Goal: Obtain resource: Download file/media

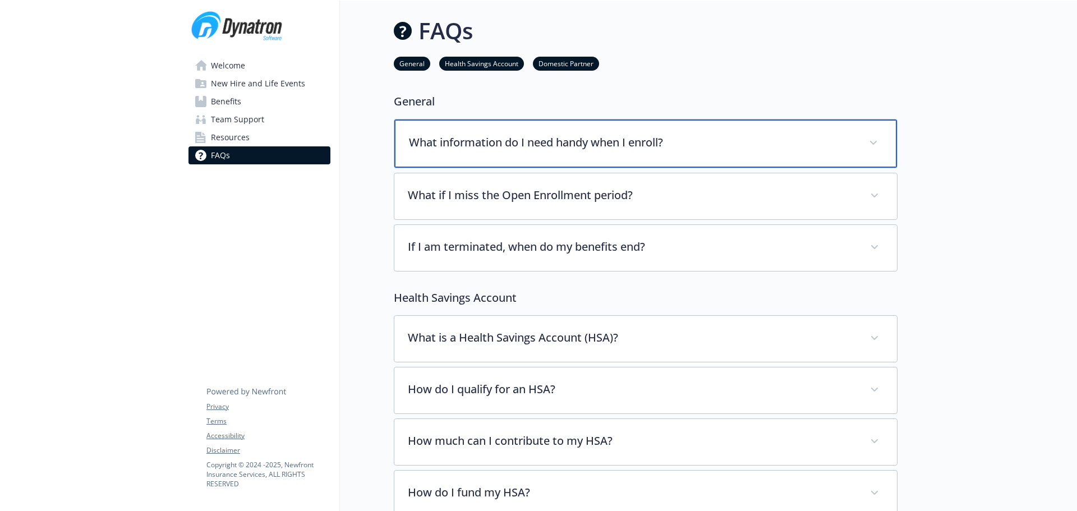
click at [710, 139] on p "What information do I need handy when I enroll?" at bounding box center [632, 142] width 447 height 17
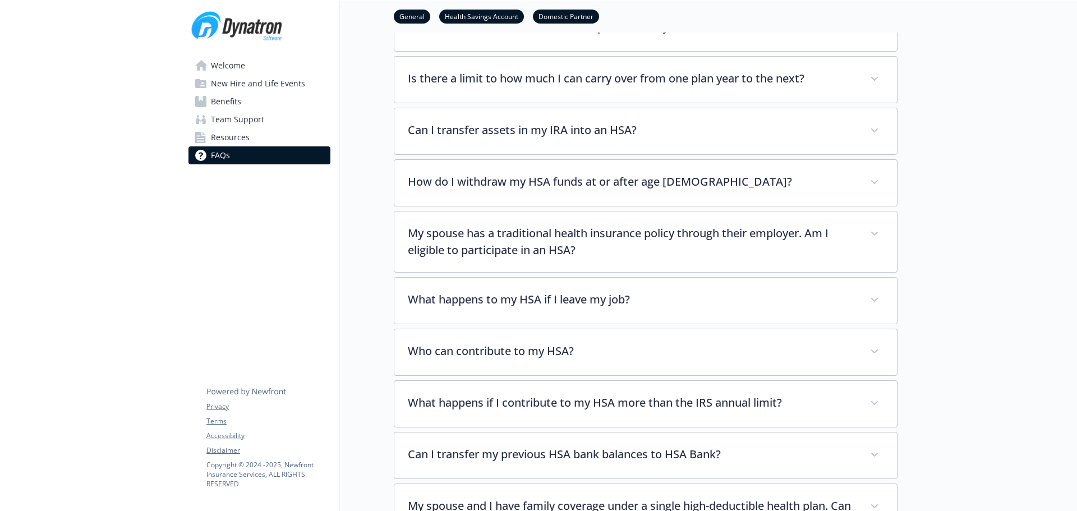
scroll to position [743, 0]
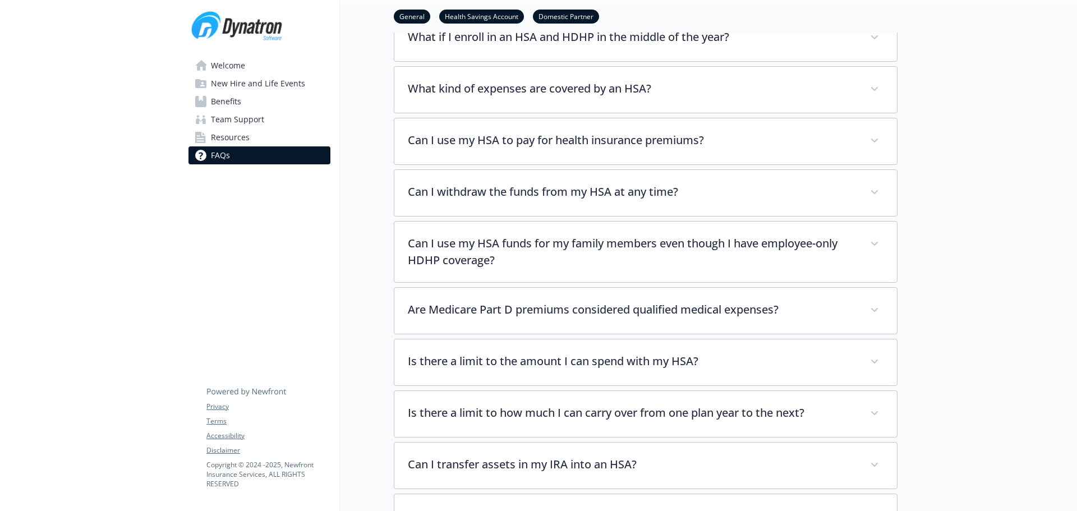
click at [237, 137] on span "Resources" at bounding box center [230, 138] width 39 height 18
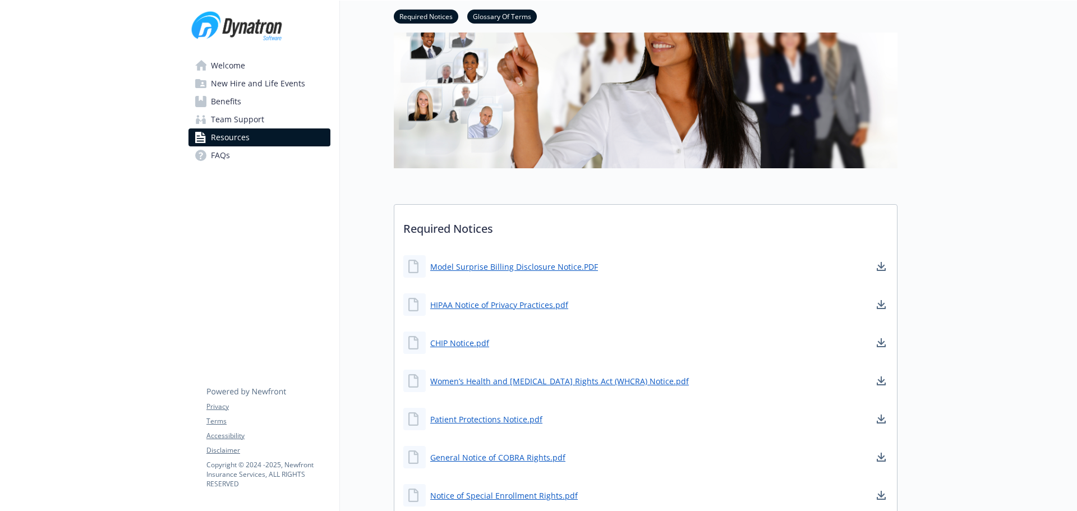
scroll to position [70, 0]
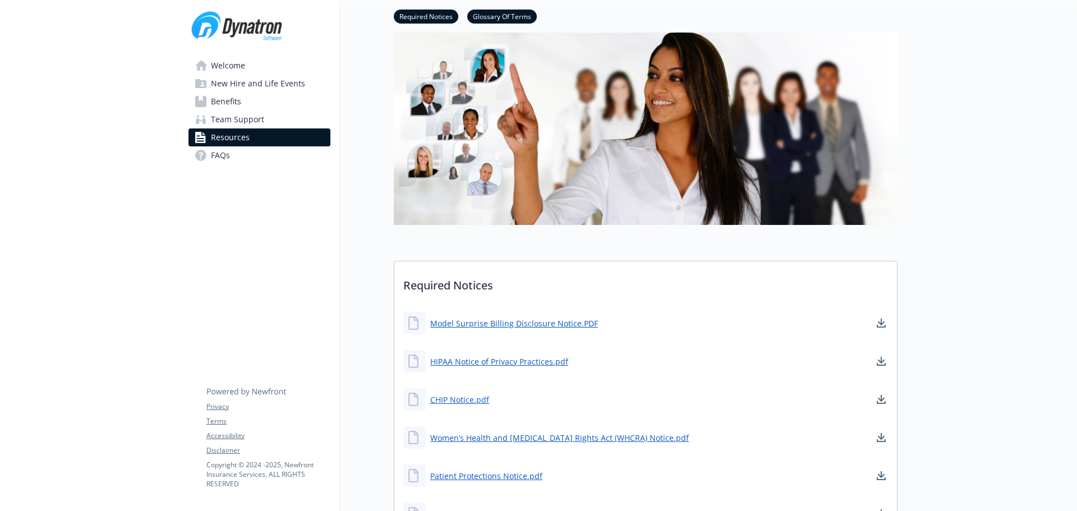
click at [265, 117] on link "Team Support" at bounding box center [260, 120] width 142 height 18
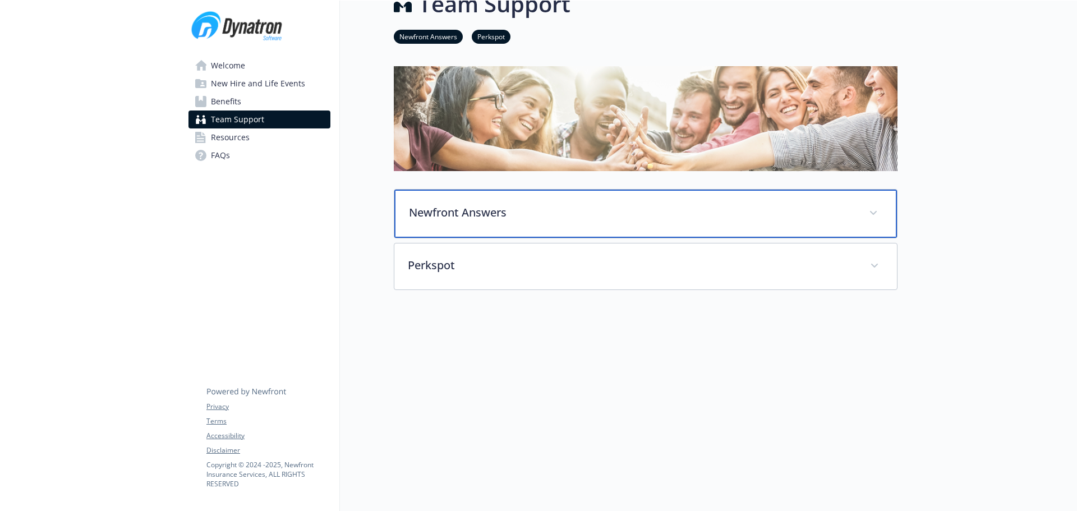
scroll to position [35, 0]
click at [474, 206] on p "Newfront Answers" at bounding box center [632, 212] width 447 height 17
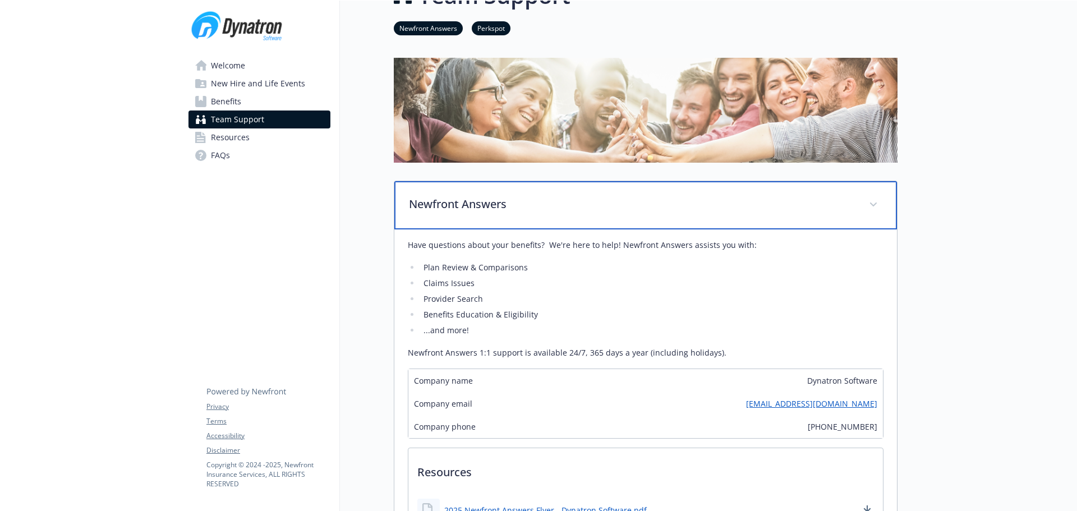
scroll to position [204, 0]
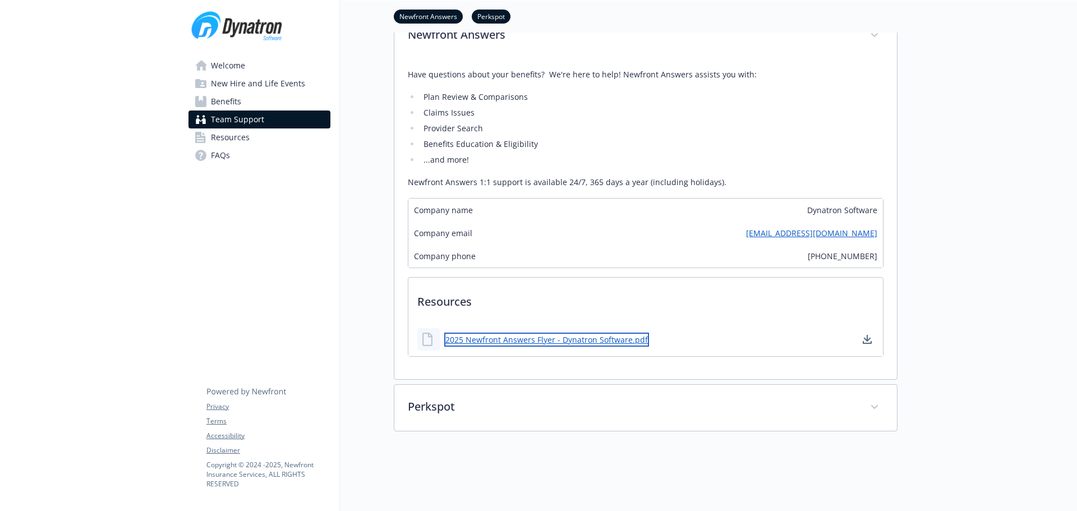
click at [559, 346] on link "2025 Newfront Answers Flyer - Dynatron Software.pdf" at bounding box center [546, 340] width 205 height 14
